Goal: Check status: Check status

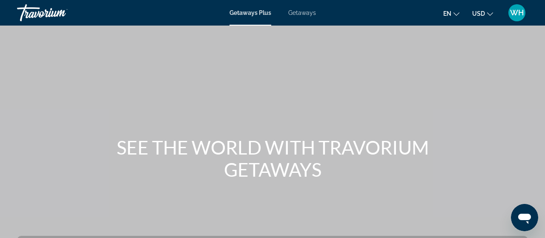
click at [520, 15] on span "WH" at bounding box center [517, 13] width 14 height 9
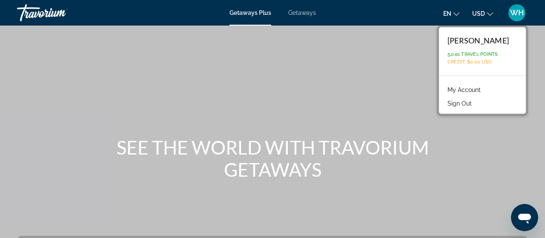
click at [485, 89] on link "My Account" at bounding box center [464, 89] width 42 height 11
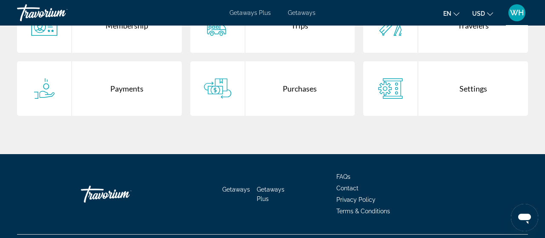
scroll to position [133, 0]
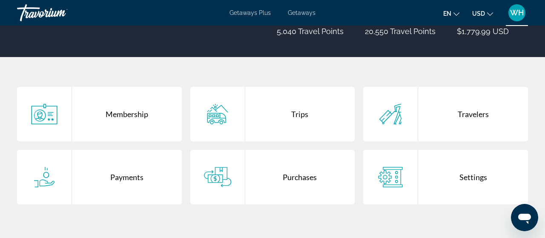
click at [221, 117] on icon "Main content" at bounding box center [217, 114] width 27 height 20
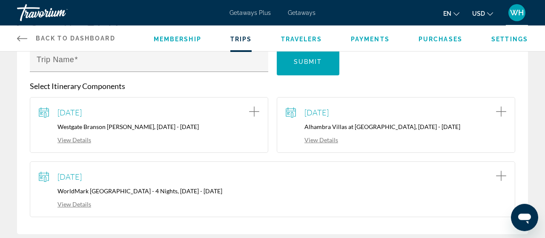
scroll to position [133, 0]
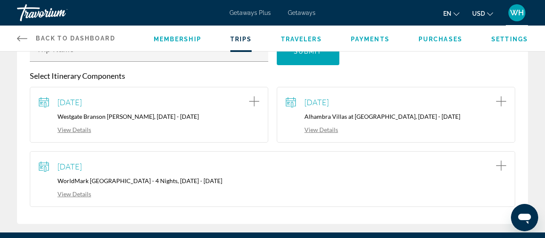
click at [86, 194] on link "View Details" at bounding box center [65, 193] width 52 height 7
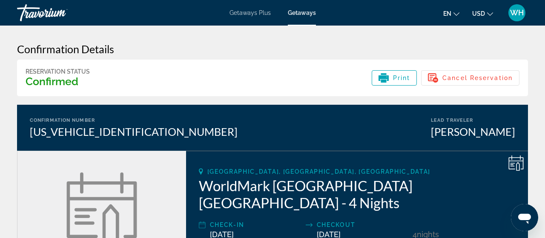
click at [516, 10] on span "WH" at bounding box center [517, 13] width 14 height 9
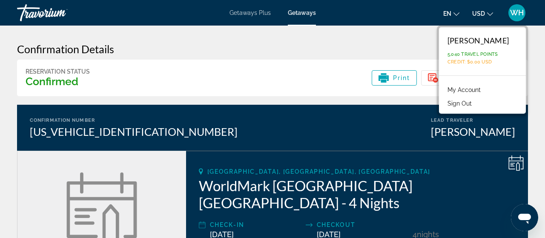
click at [472, 103] on button "Sign Out" at bounding box center [459, 103] width 33 height 11
